Goal: Check status: Check status

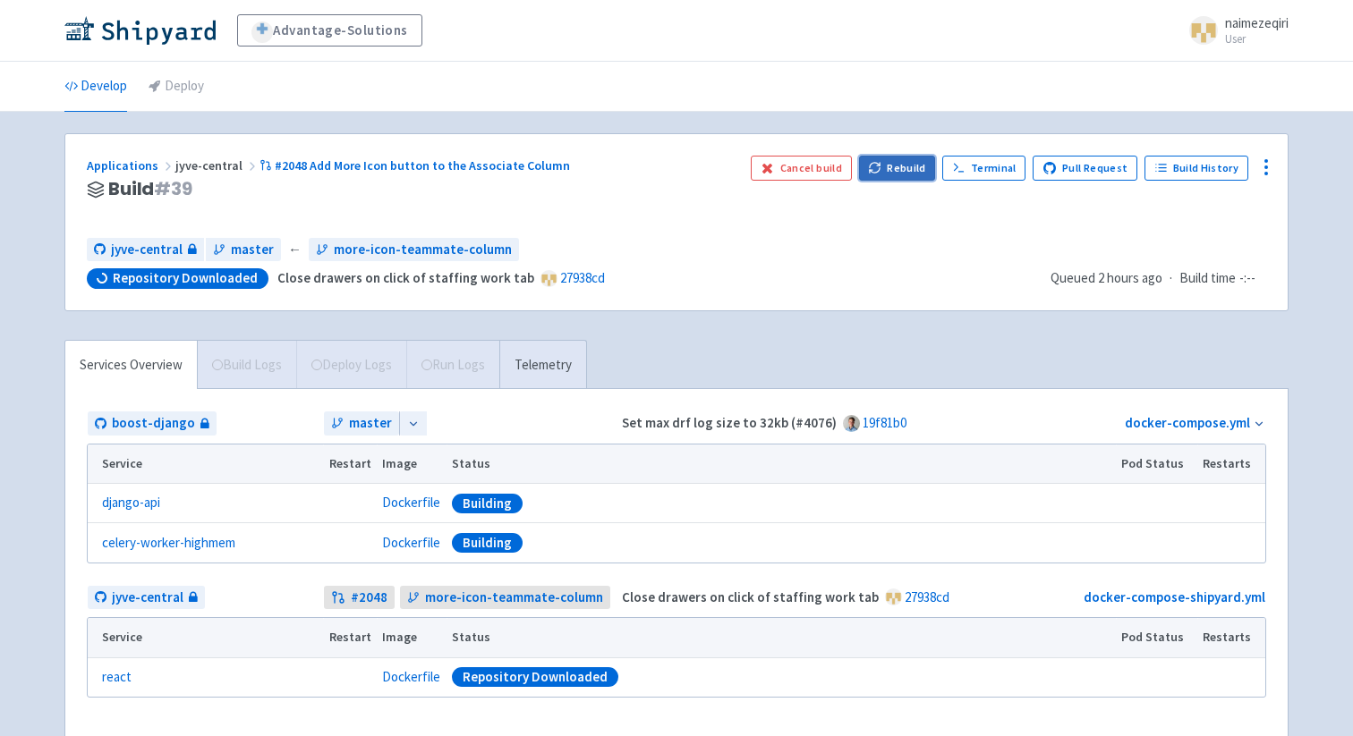
click at [891, 161] on button "Rebuild" at bounding box center [897, 168] width 77 height 25
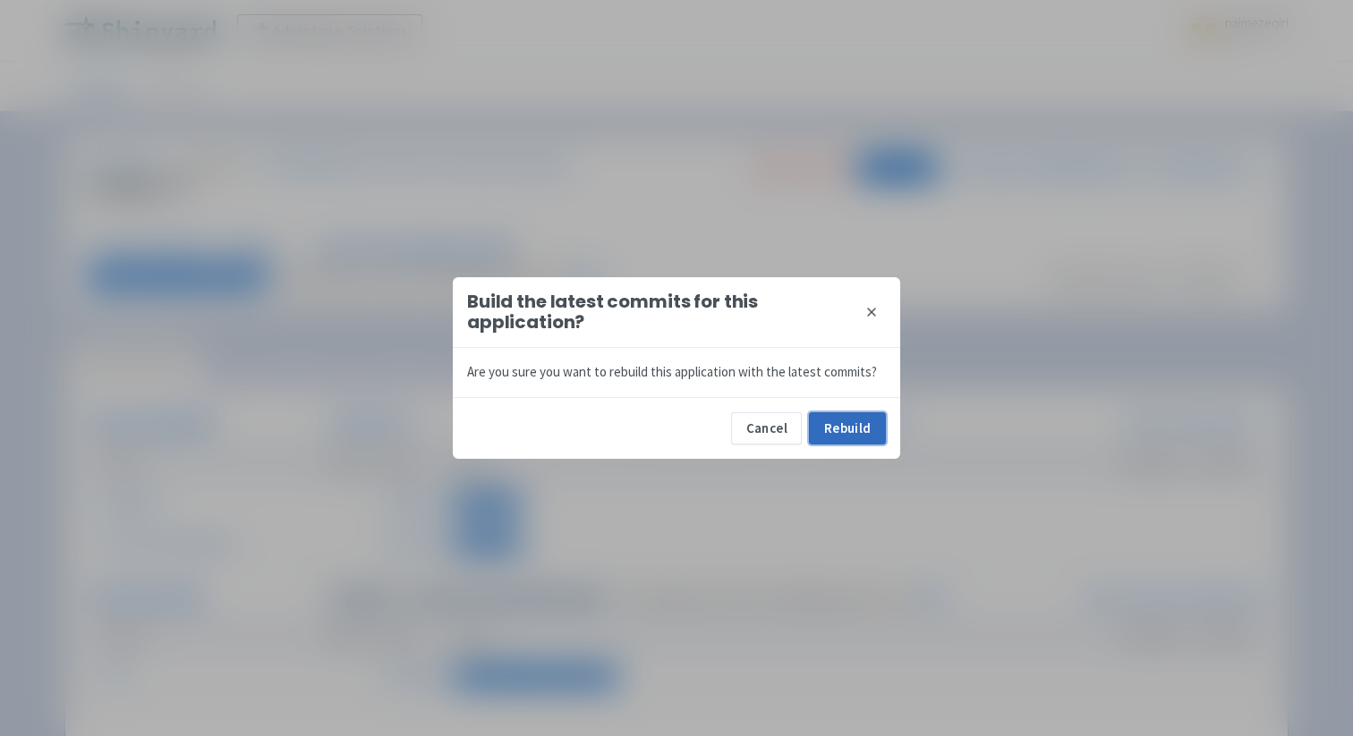
click at [830, 431] on button "Rebuild" at bounding box center [847, 428] width 77 height 32
